Goal: Task Accomplishment & Management: Use online tool/utility

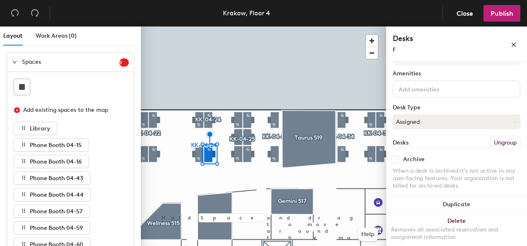
scroll to position [83, 0]
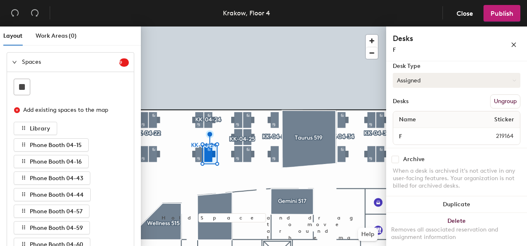
click at [513, 80] on icon at bounding box center [515, 81] width 4 height 4
click at [406, 133] on div "Hoteled" at bounding box center [434, 131] width 83 height 12
click at [501, 13] on span "Publish" at bounding box center [502, 14] width 23 height 8
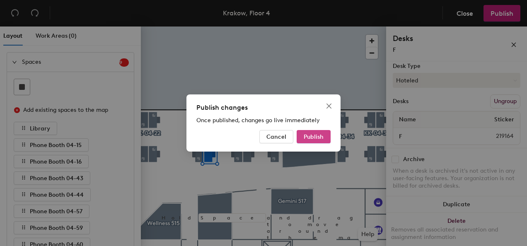
click at [307, 138] on span "Publish" at bounding box center [314, 136] width 20 height 7
